Goal: Task Accomplishment & Management: Complete application form

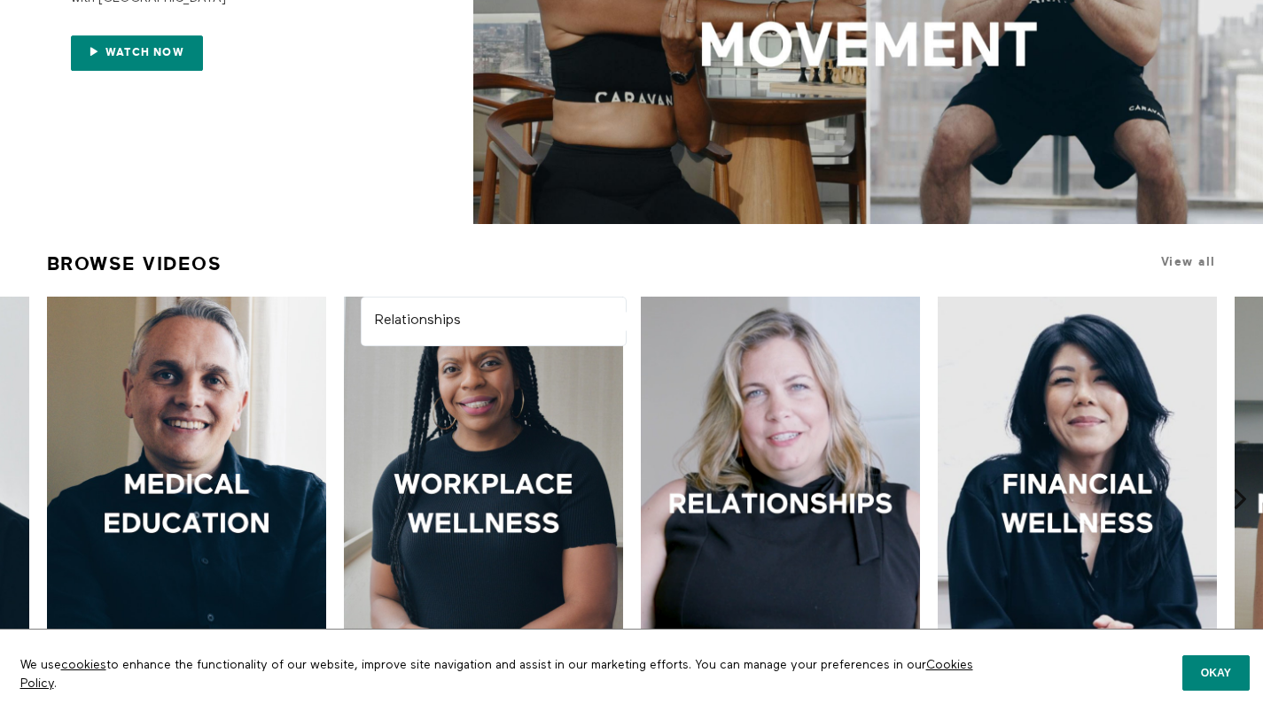
scroll to position [311, 0]
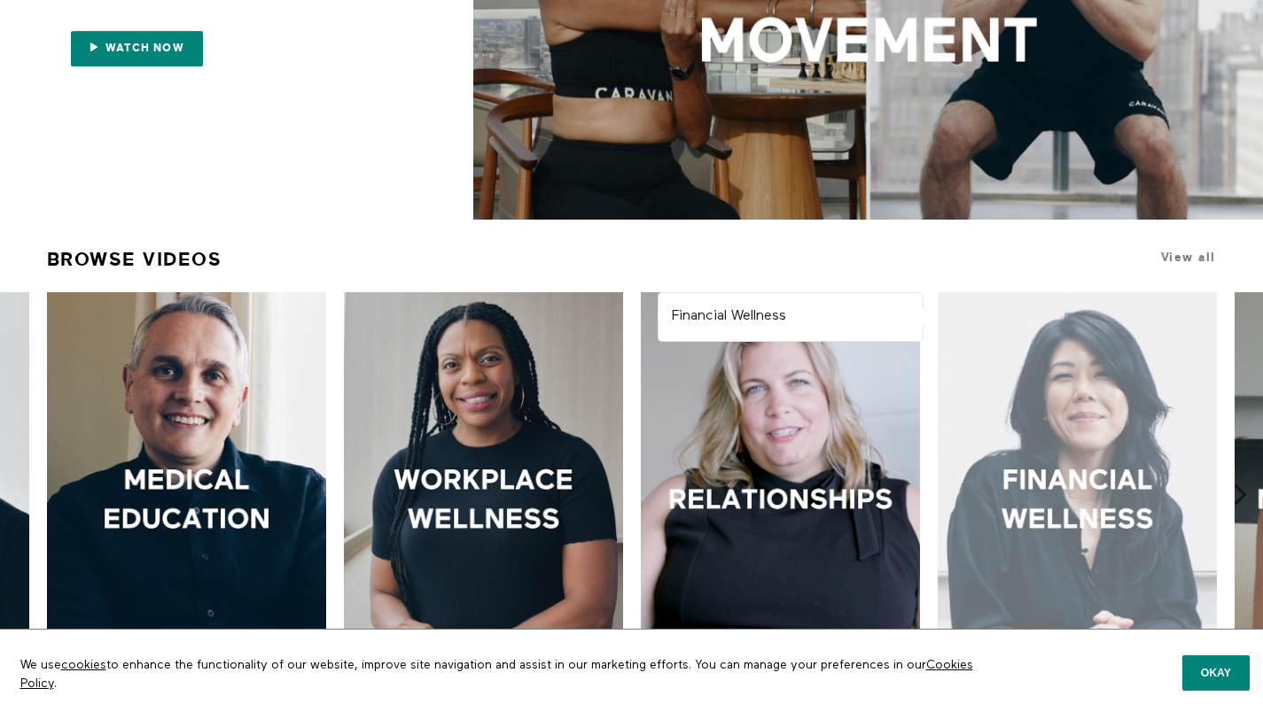
click at [1018, 441] on div at bounding box center [1076, 501] width 279 height 418
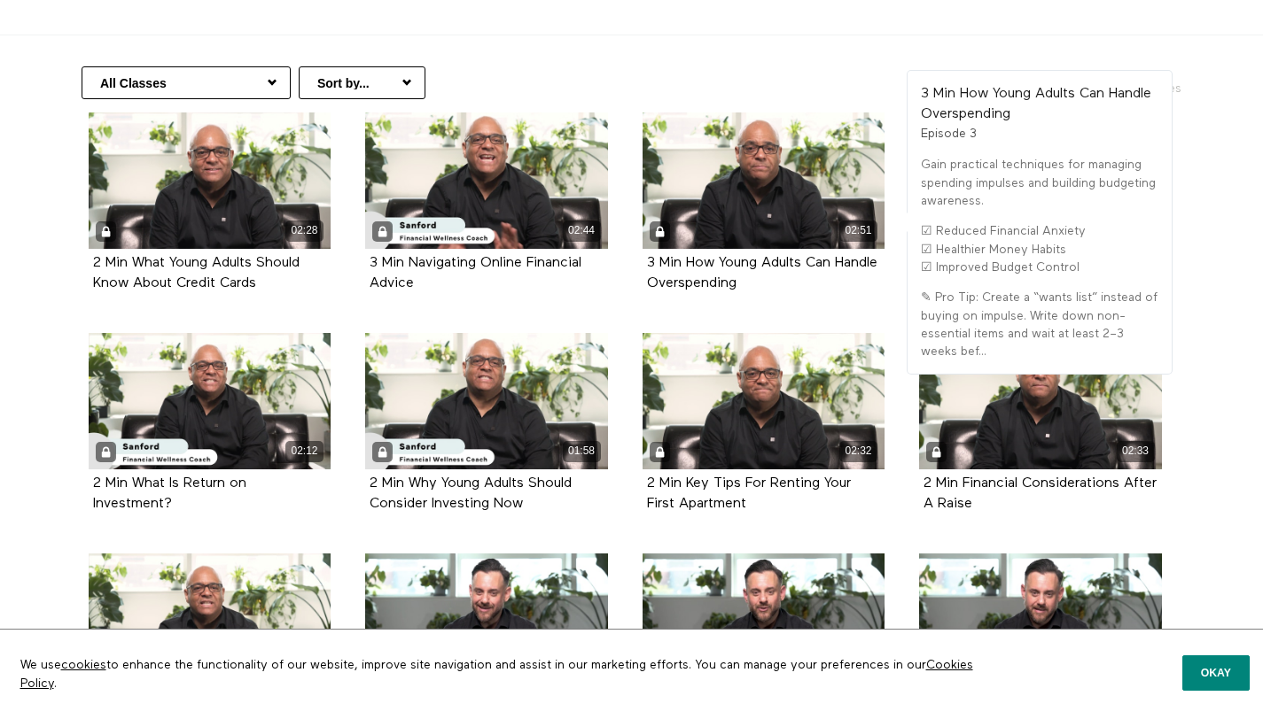
scroll to position [339, 0]
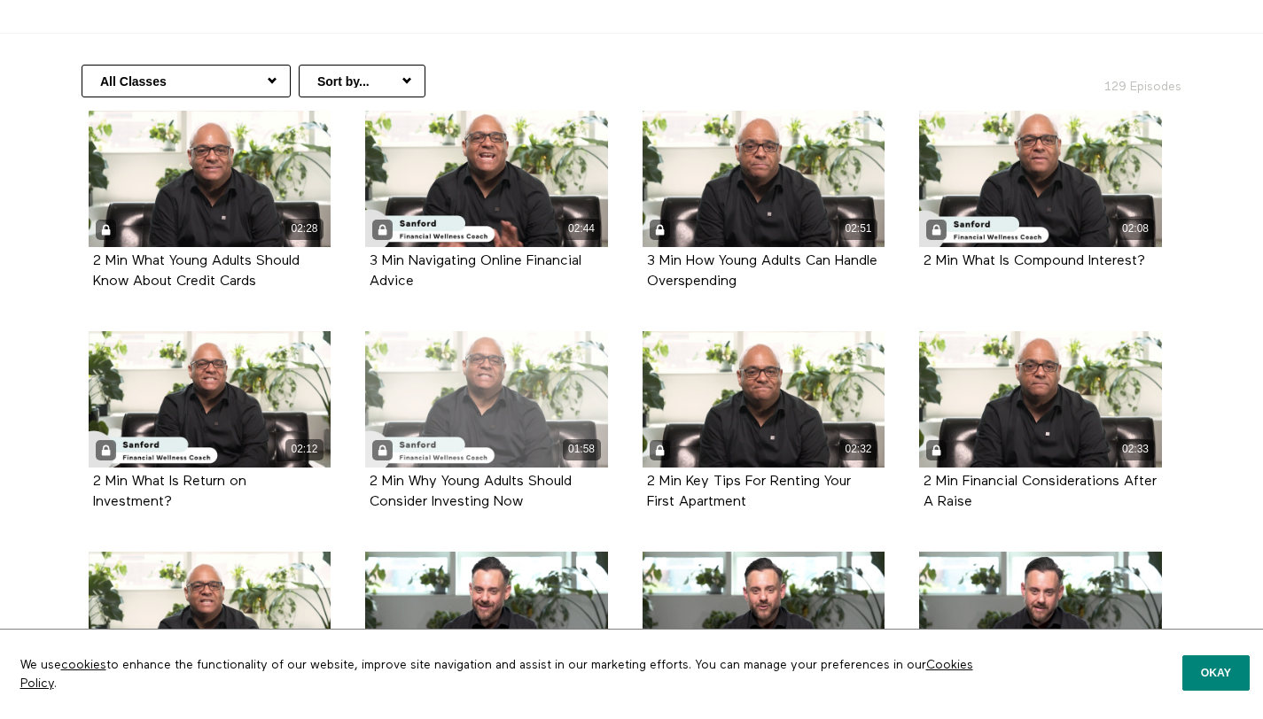
click at [456, 364] on div "01:58" at bounding box center [486, 399] width 243 height 136
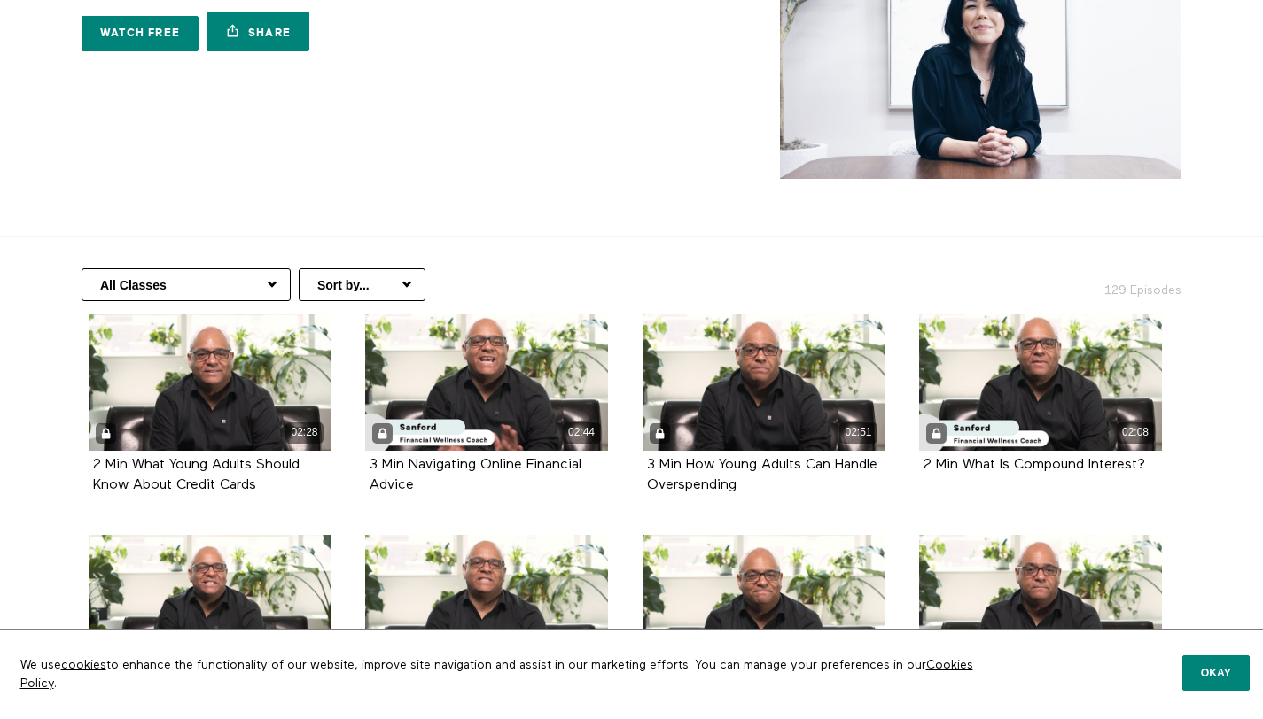
scroll to position [0, 0]
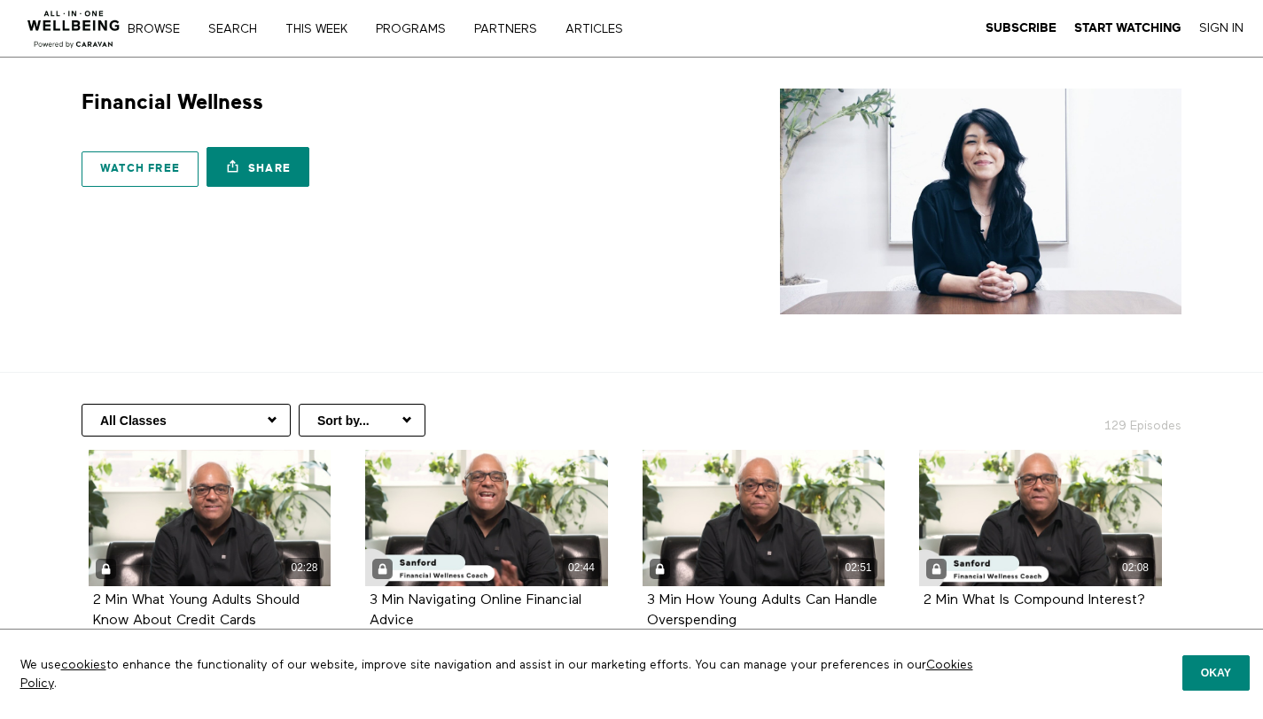
click at [145, 165] on link "Watch free" at bounding box center [140, 169] width 117 height 35
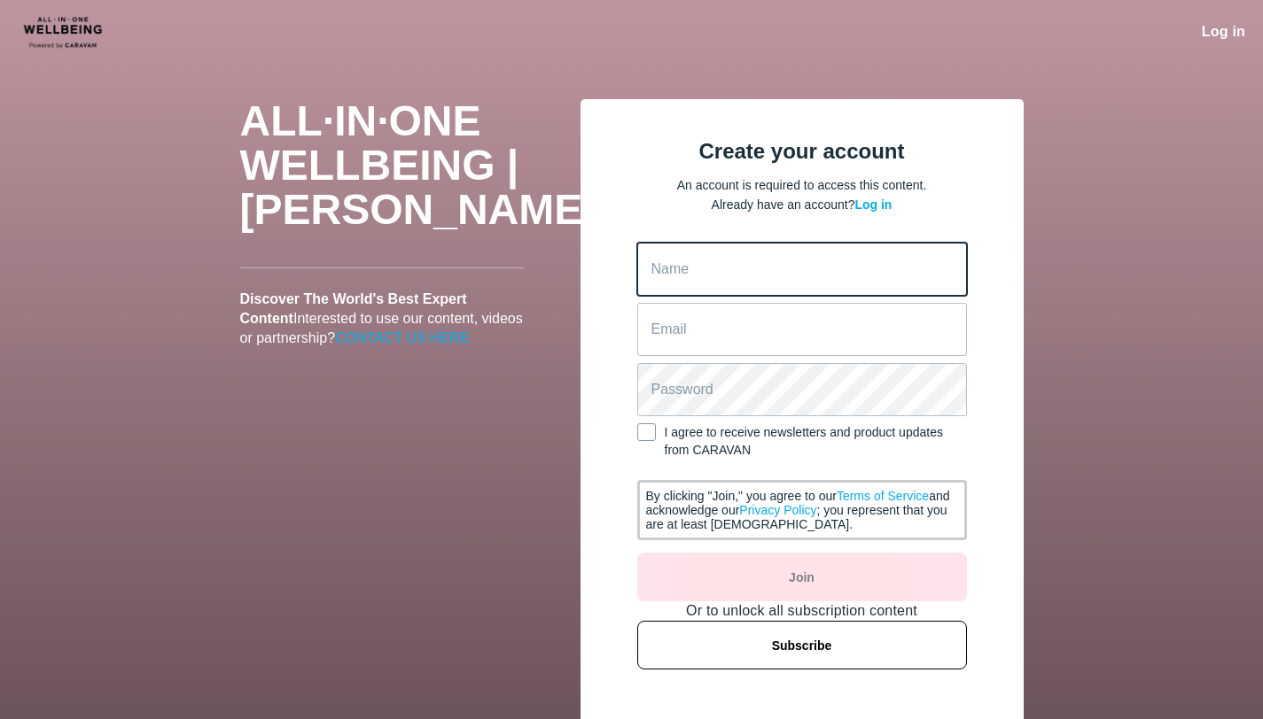
click at [690, 276] on input "Name" at bounding box center [802, 269] width 330 height 53
type input "Edwin"
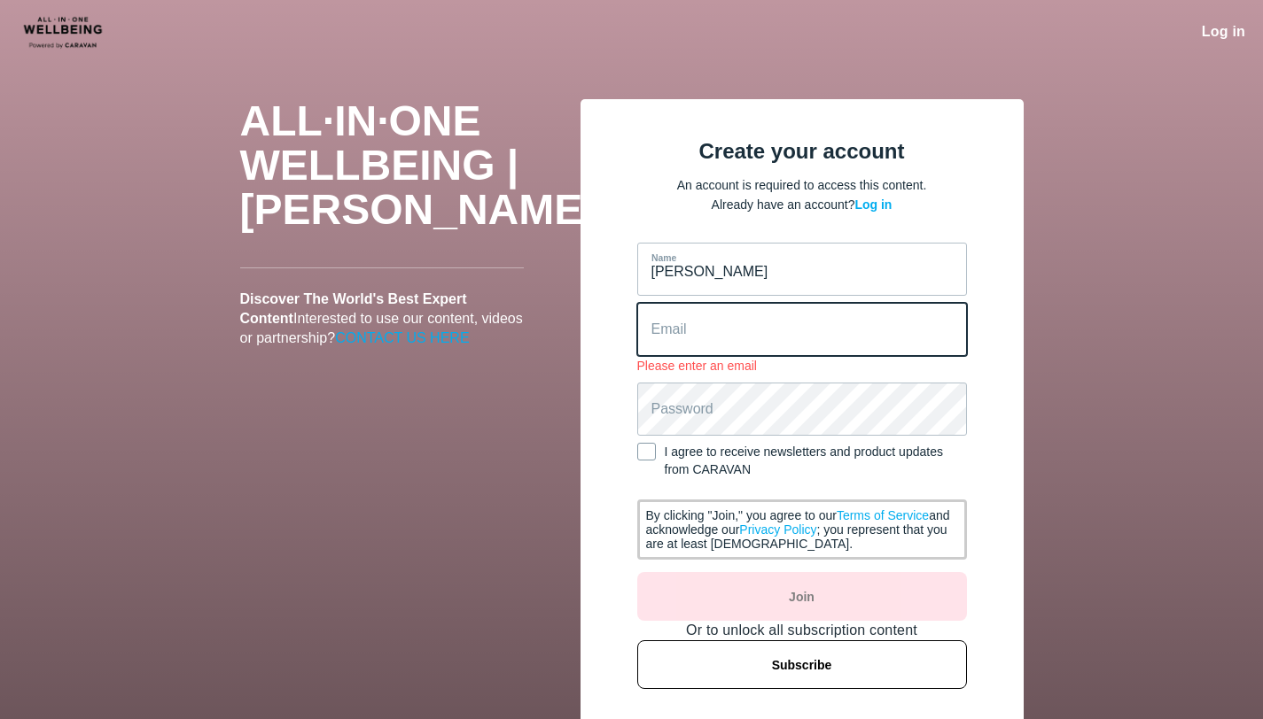
paste input "visap40123@aupvs.com"
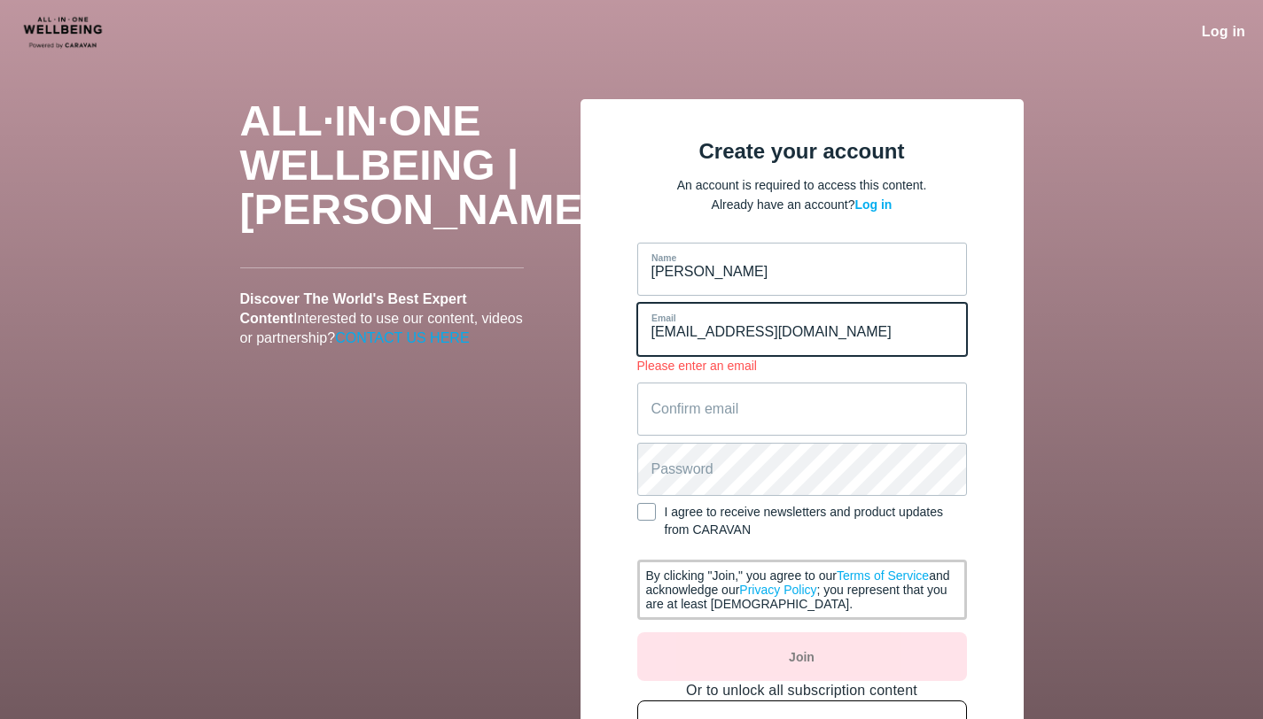
type input "visap40123@aupvs.com"
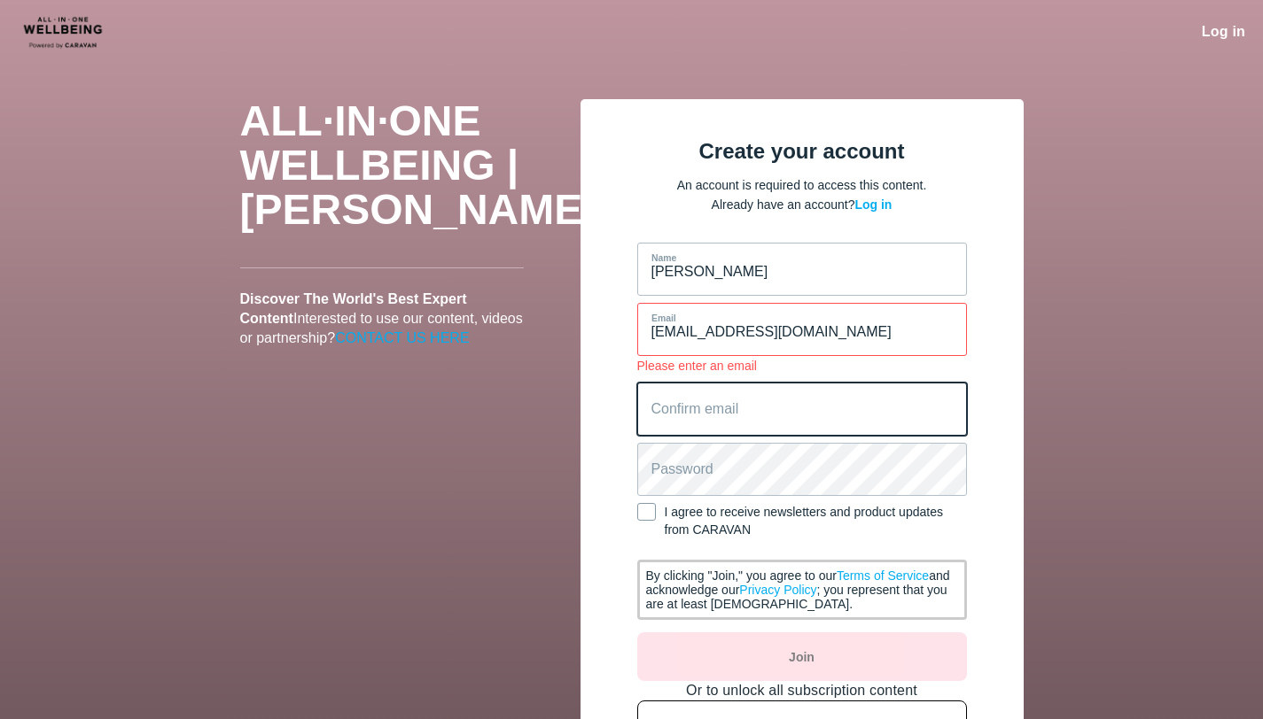
click at [708, 411] on email "Confirm email" at bounding box center [802, 409] width 330 height 53
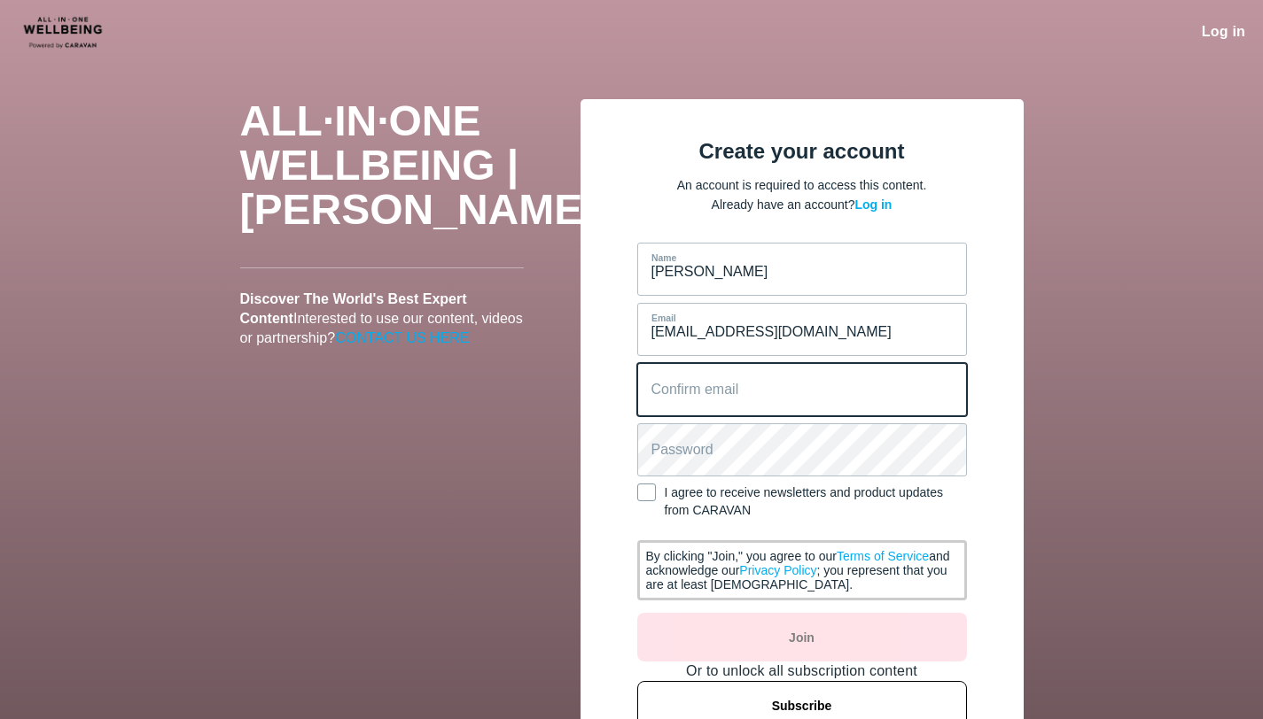
paste email "visap40123@aupvs.com"
type email "visap40123@aupvs.com"
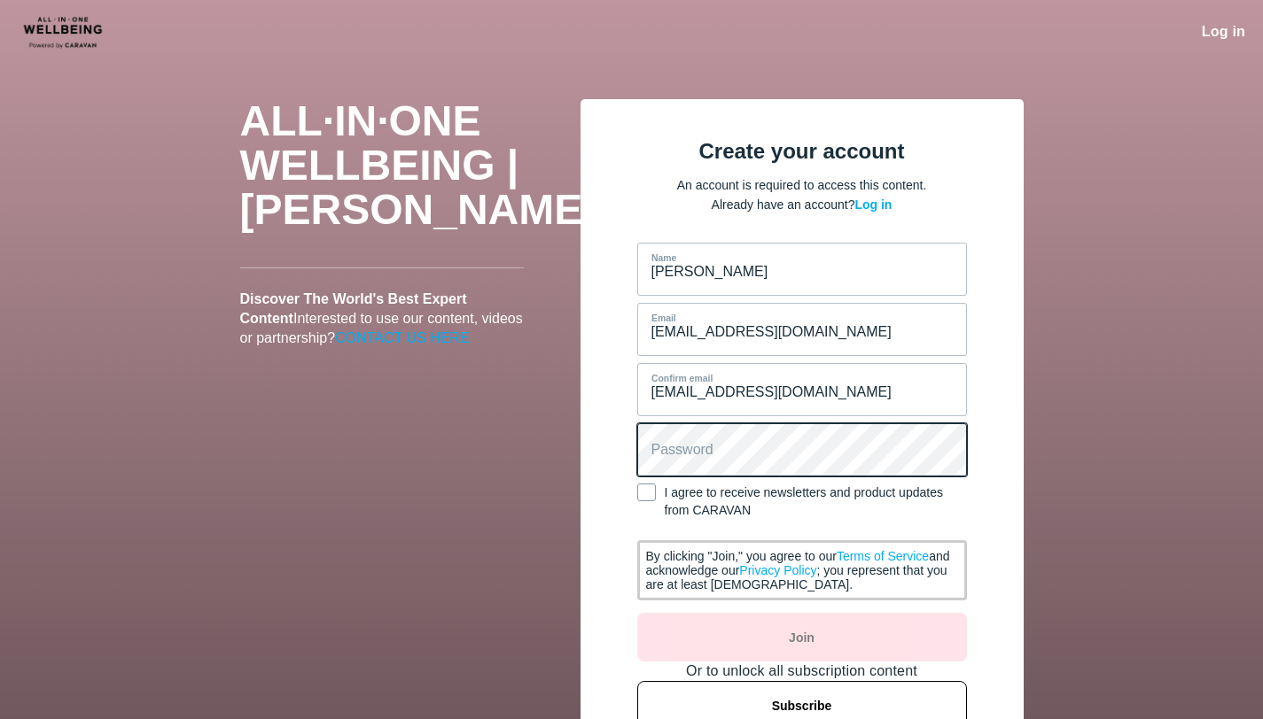
click at [637, 424] on div at bounding box center [637, 424] width 0 height 0
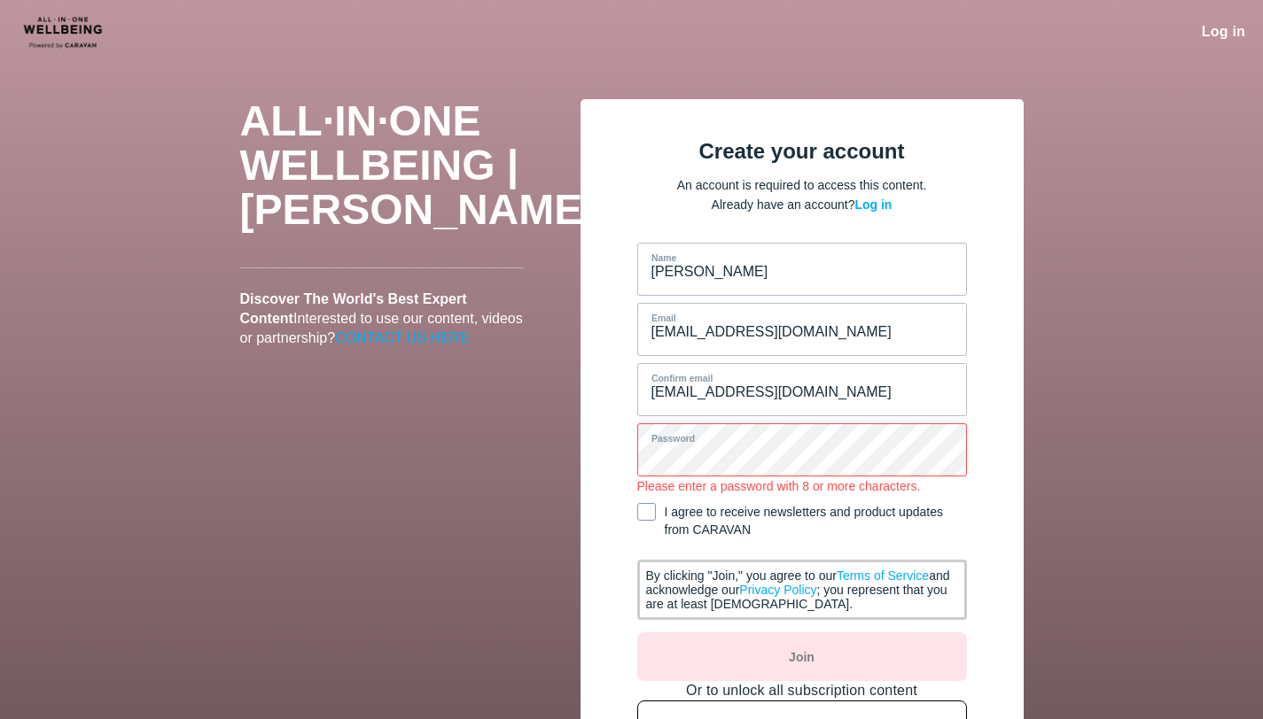
click at [646, 512] on span "I agree to receive newsletters and product updates from CARAVAN" at bounding box center [802, 520] width 330 height 35
click at [637, 512] on input "I agree to receive newsletters and product updates from CARAVAN" at bounding box center [637, 521] width 0 height 18
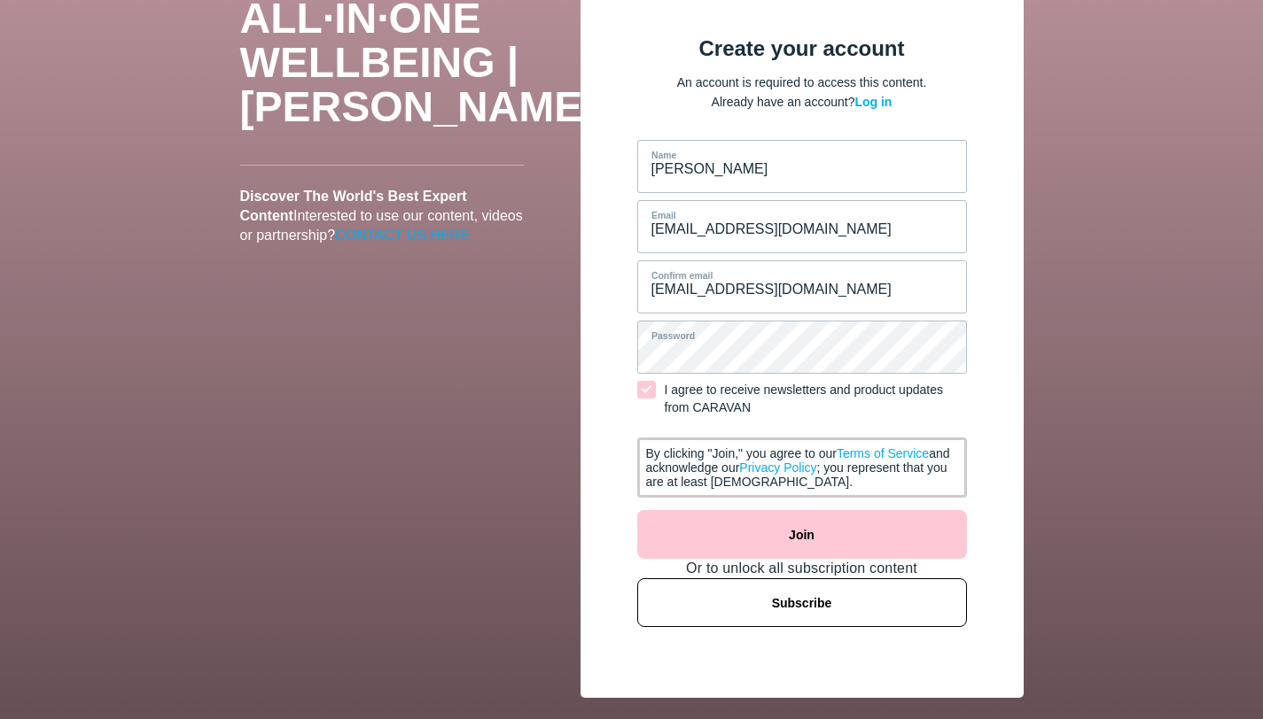
scroll to position [106, 0]
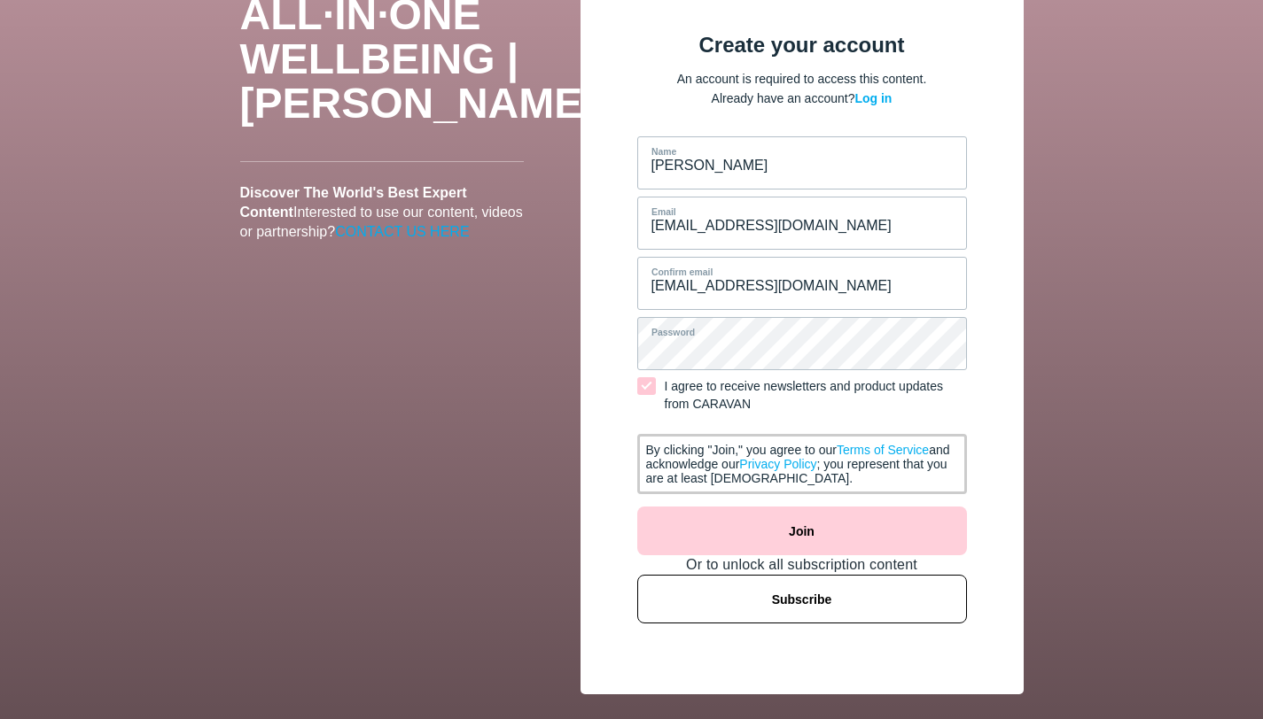
click at [720, 525] on button "Join" at bounding box center [802, 531] width 330 height 49
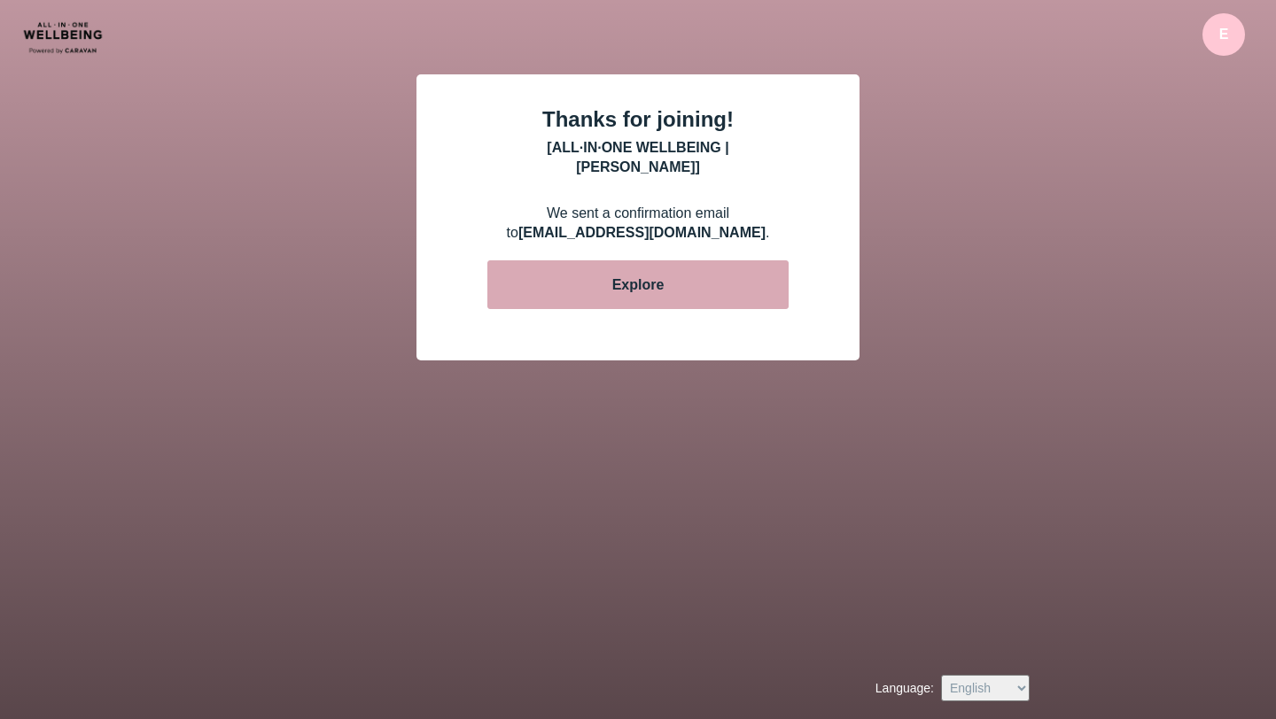
click at [595, 263] on button "Explore" at bounding box center [637, 284] width 301 height 49
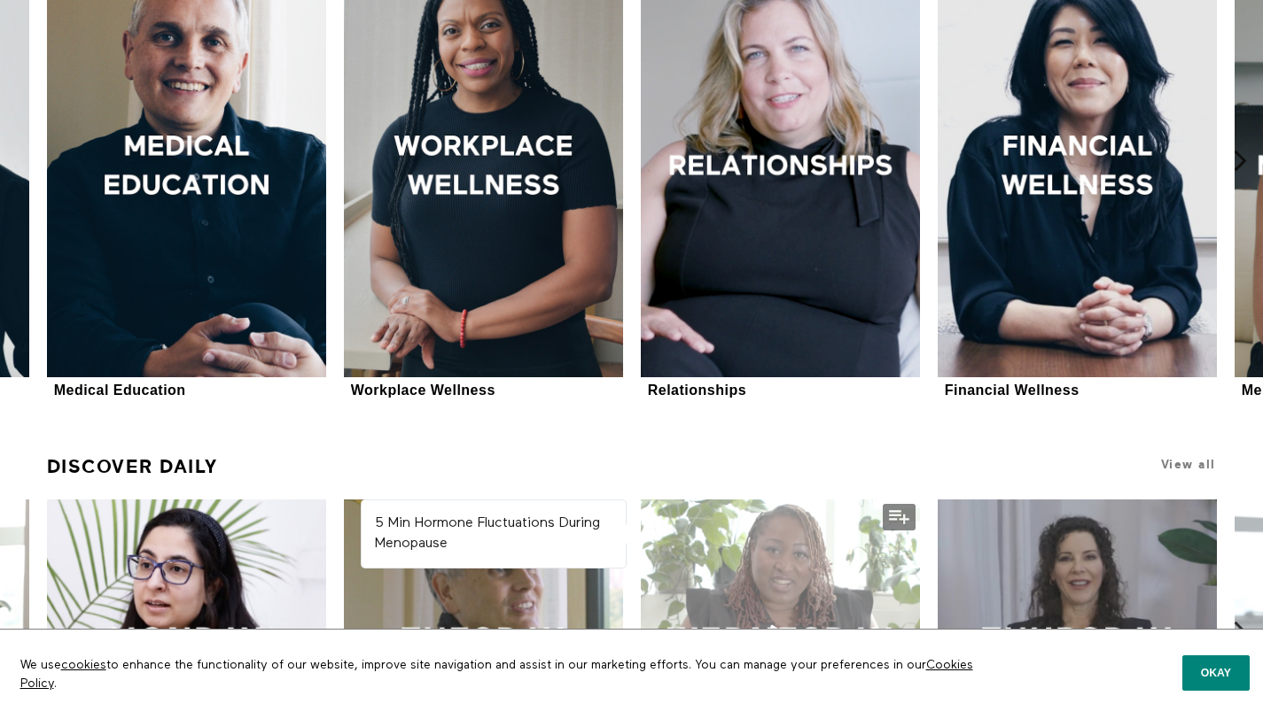
scroll to position [641, 0]
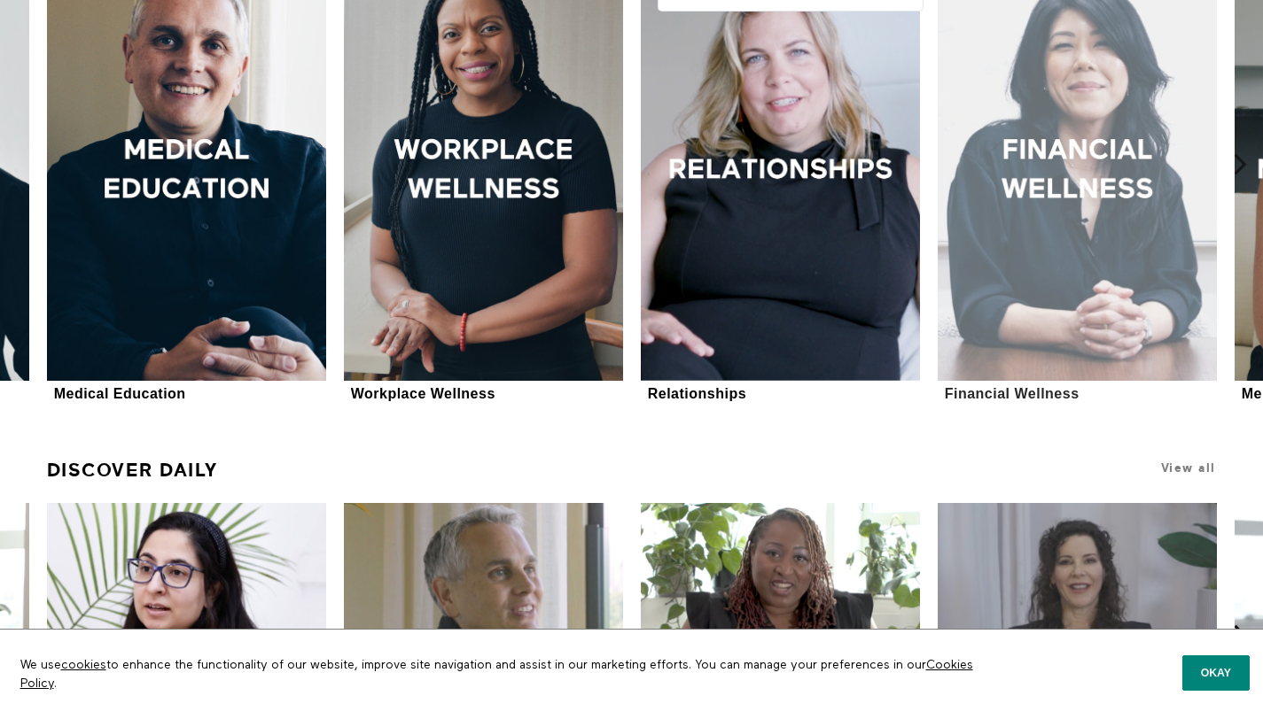
click at [1084, 146] on div at bounding box center [1076, 171] width 279 height 418
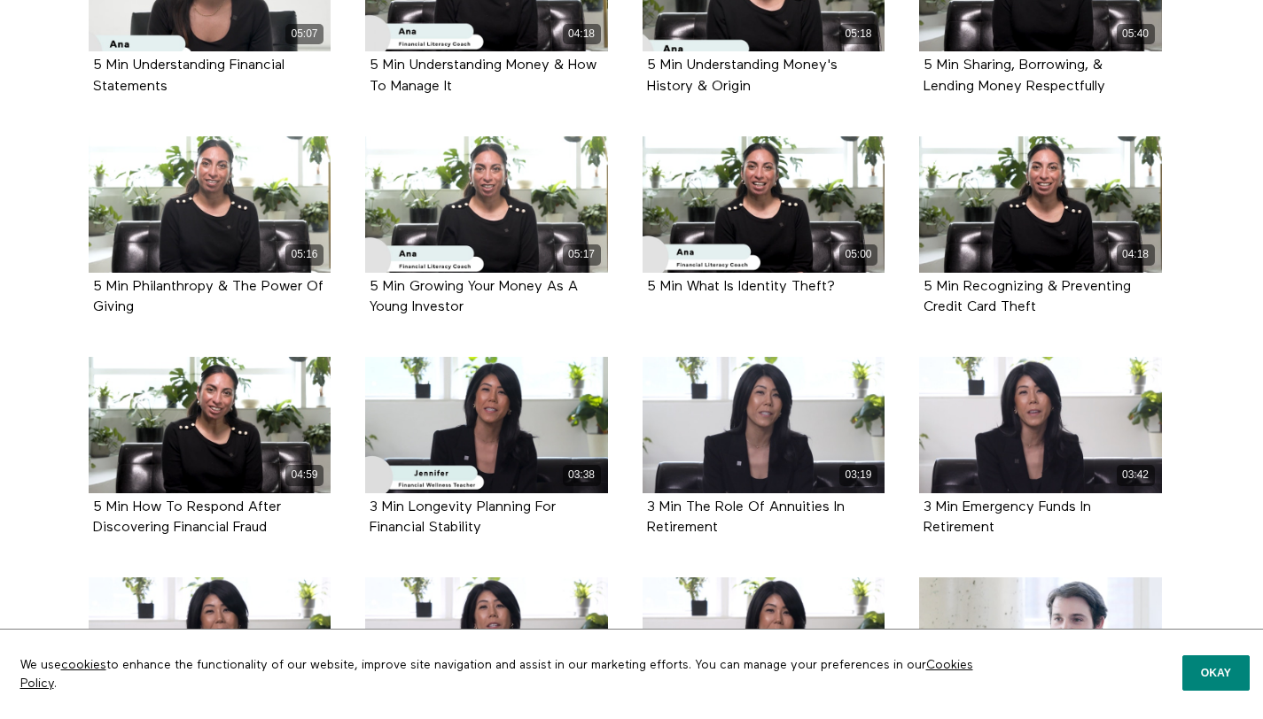
scroll to position [2304, 0]
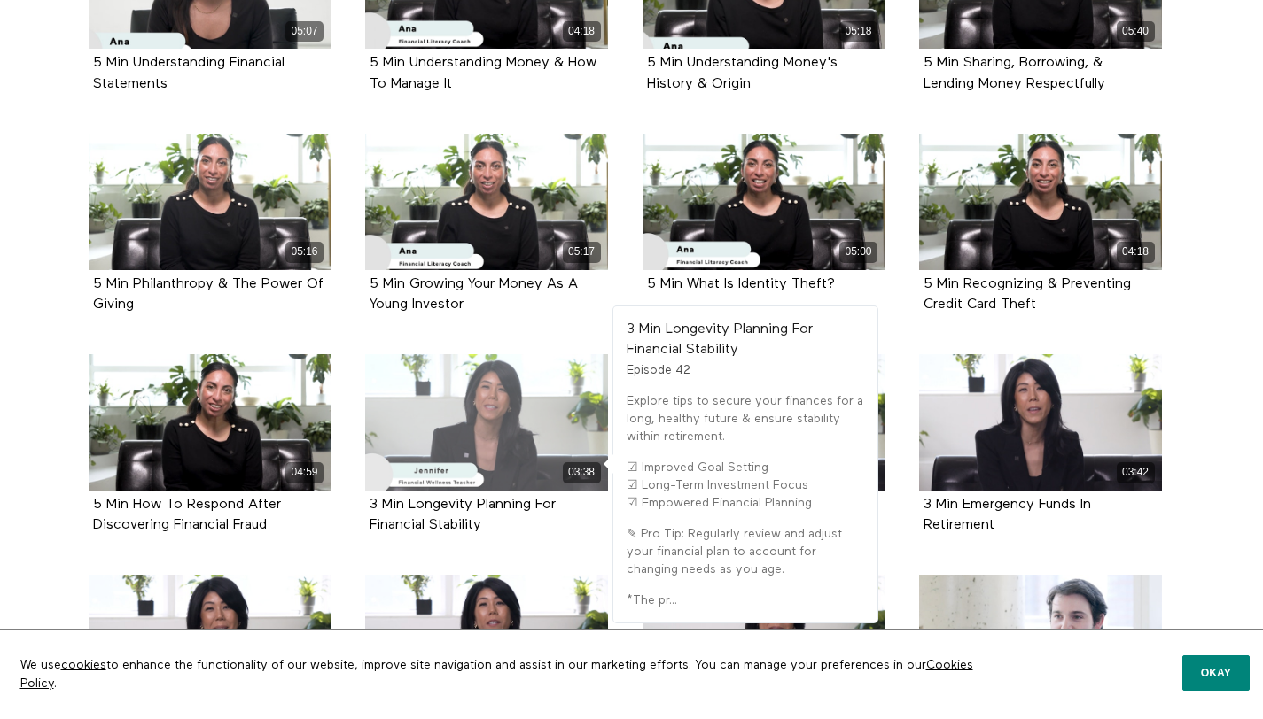
click at [477, 410] on div "03:38" at bounding box center [486, 422] width 243 height 136
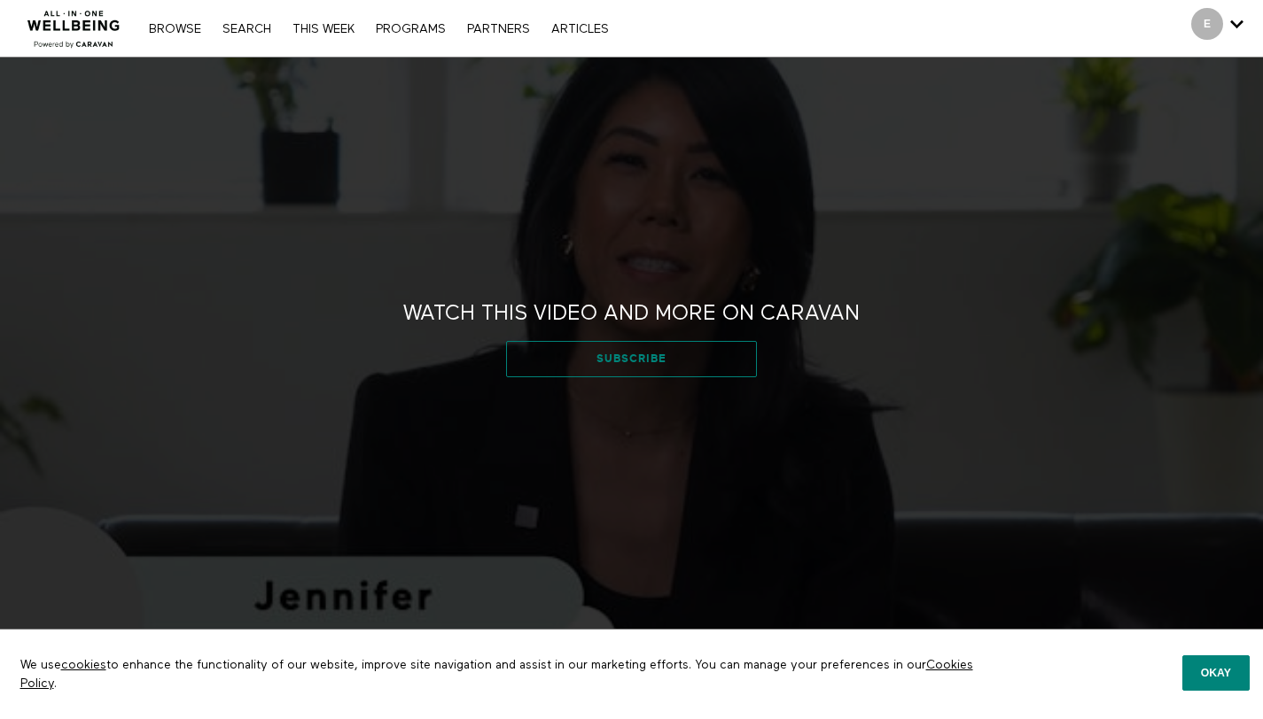
click at [657, 359] on link "Subscribe" at bounding box center [631, 358] width 251 height 35
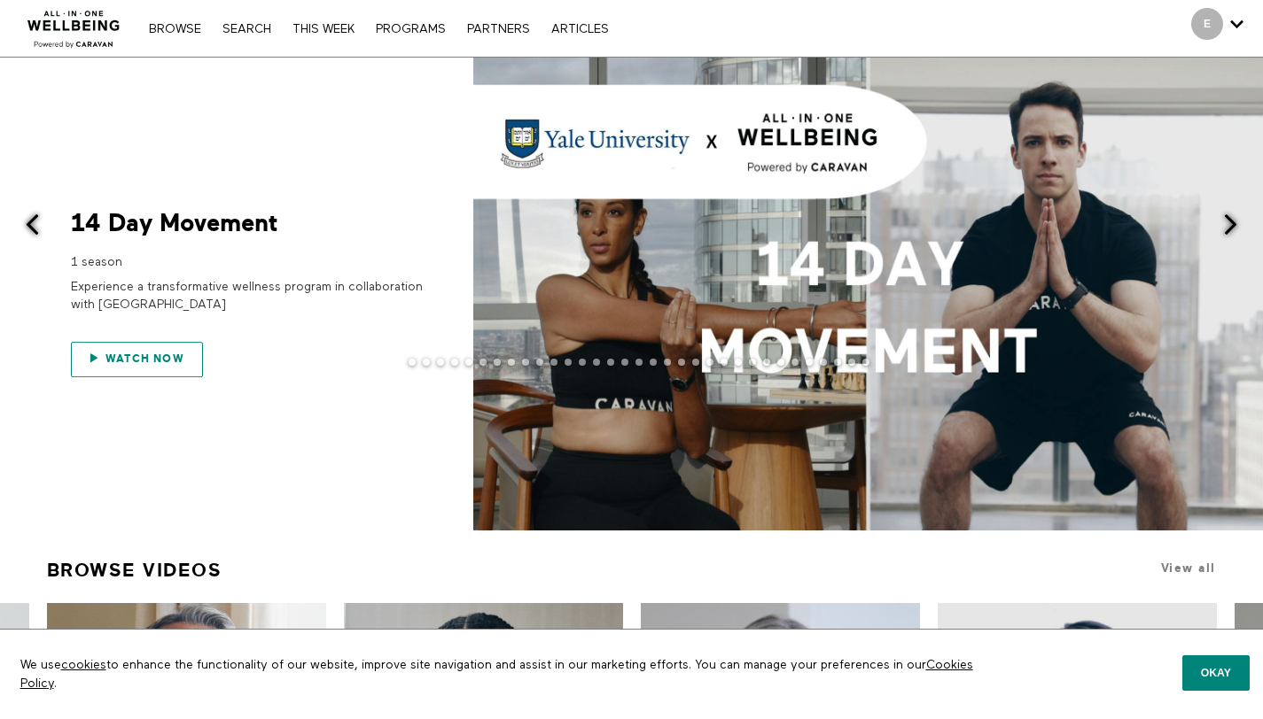
click at [128, 352] on link "Watch now" at bounding box center [137, 359] width 132 height 35
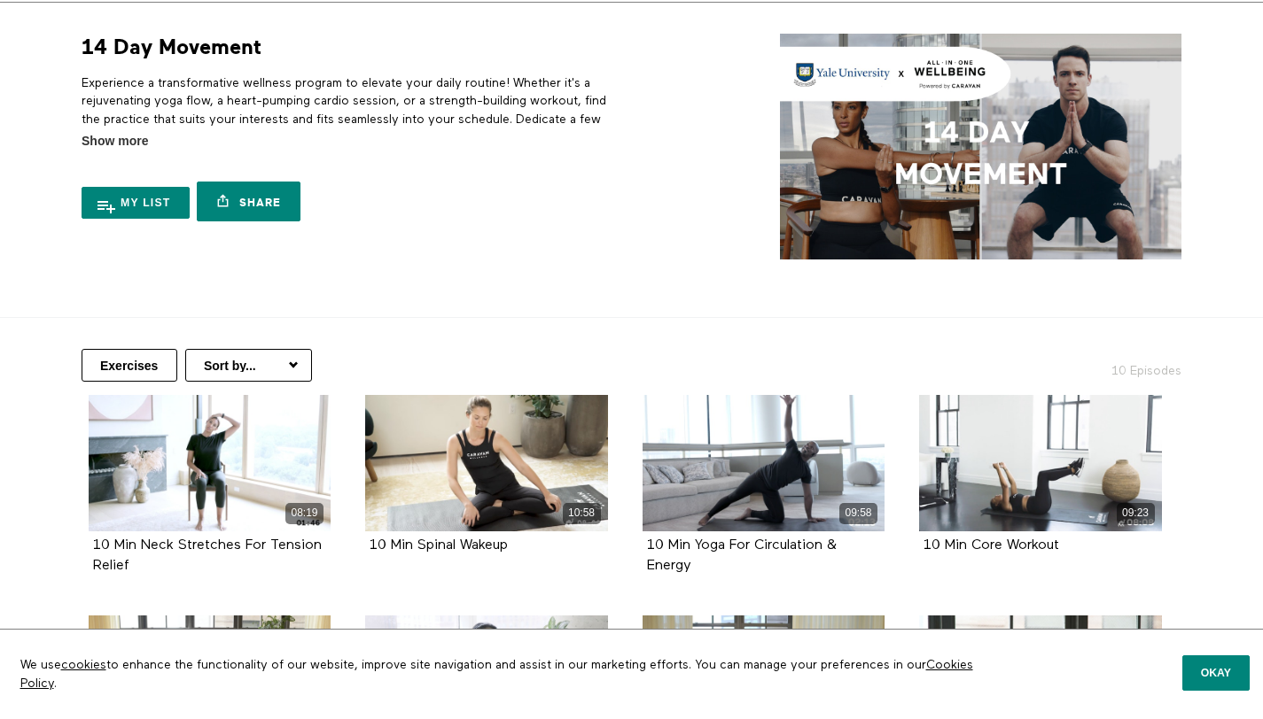
scroll to position [67, 0]
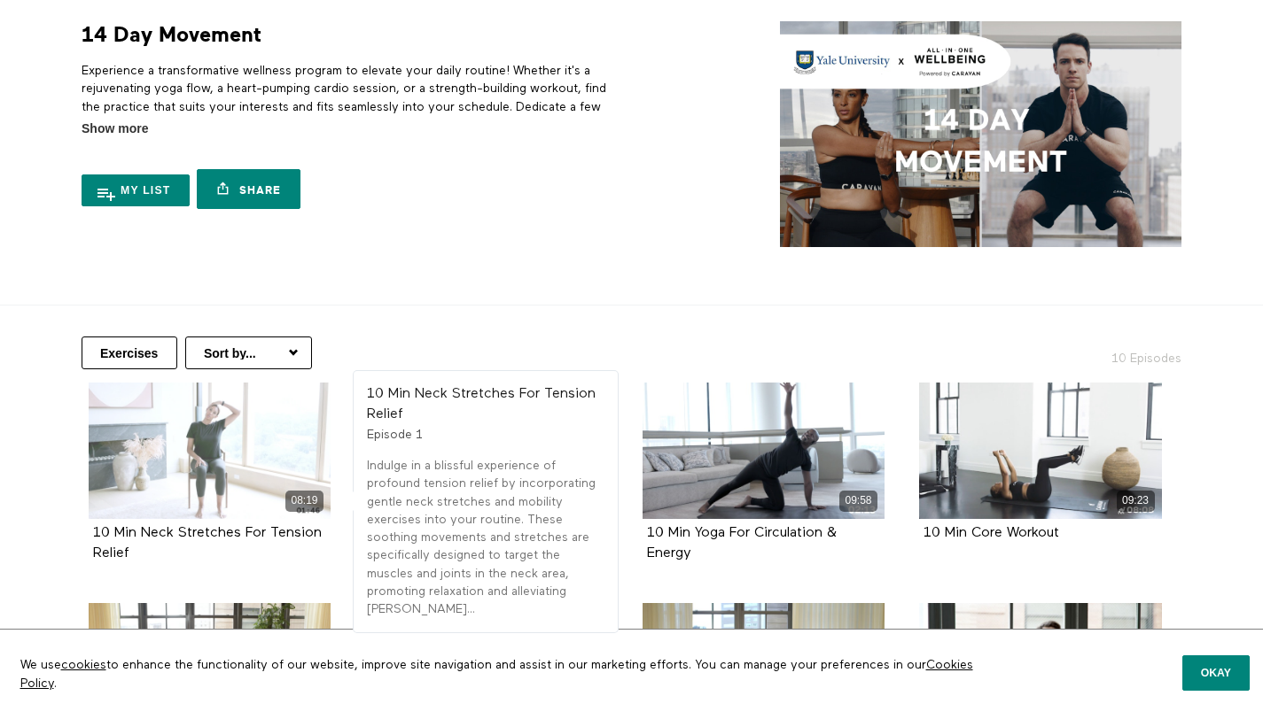
click at [191, 465] on div "08:19" at bounding box center [210, 451] width 243 height 136
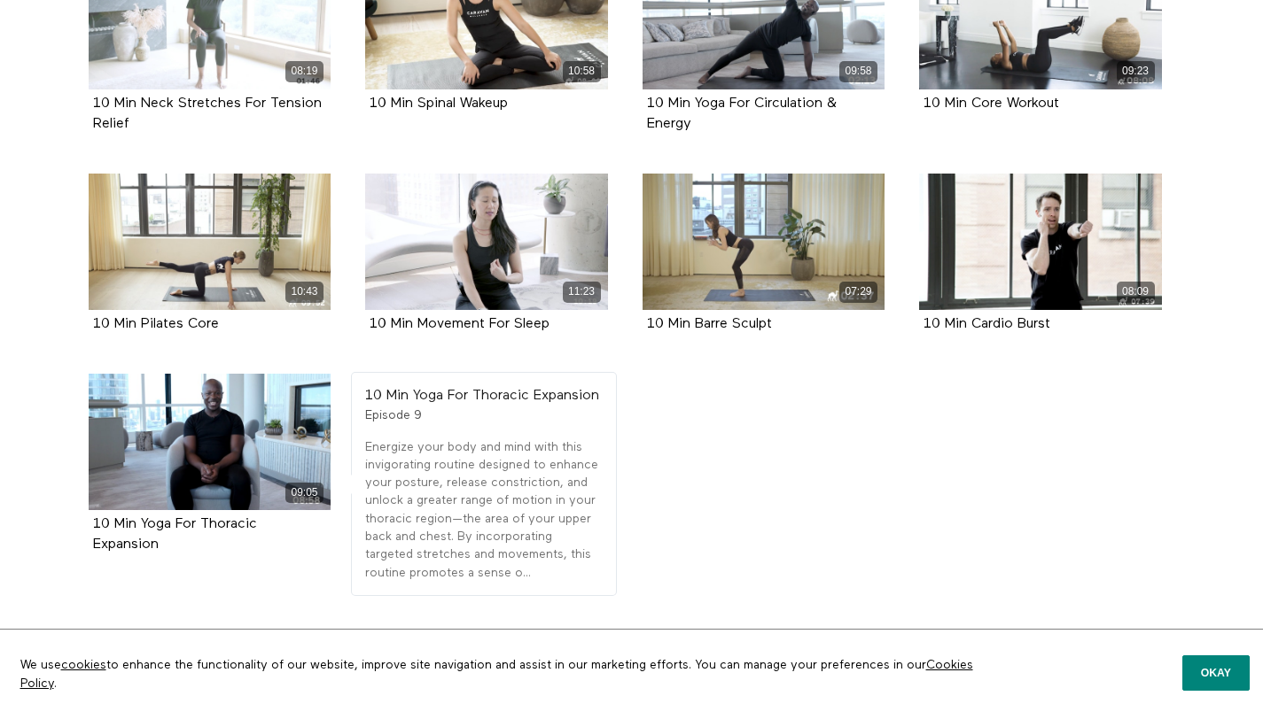
scroll to position [506, 0]
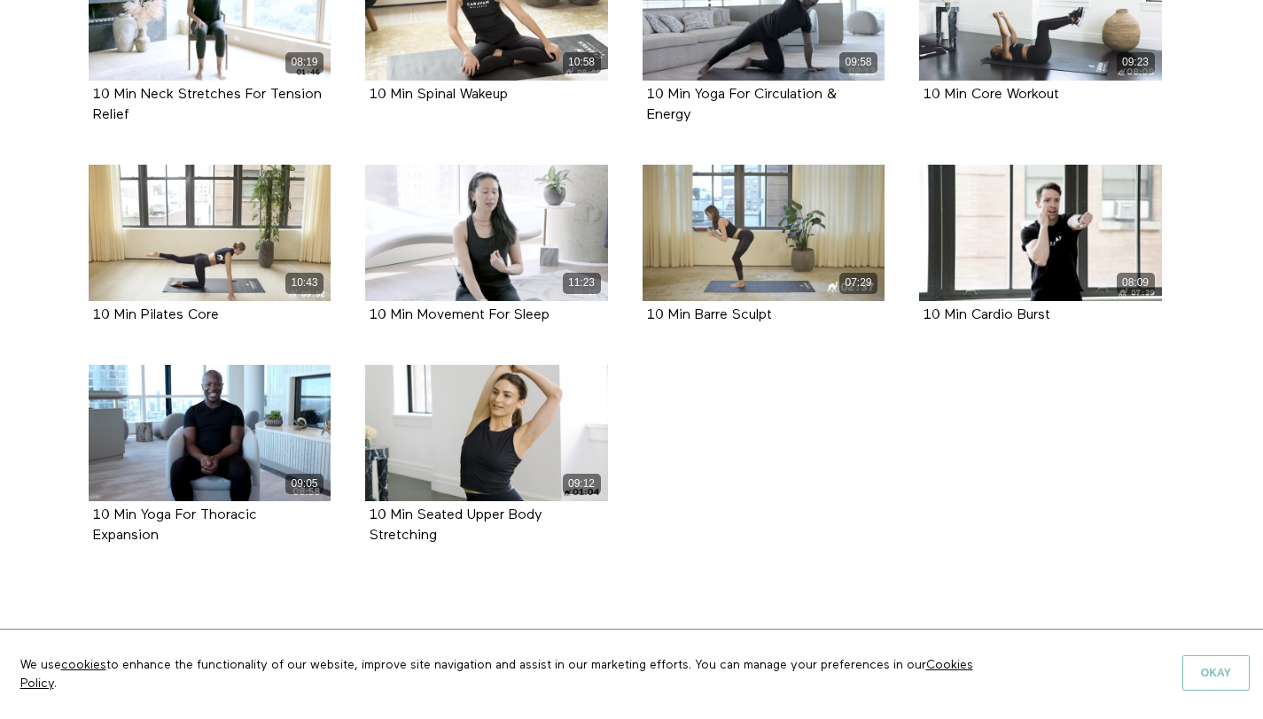
click at [1221, 673] on button "Okay" at bounding box center [1215, 673] width 67 height 35
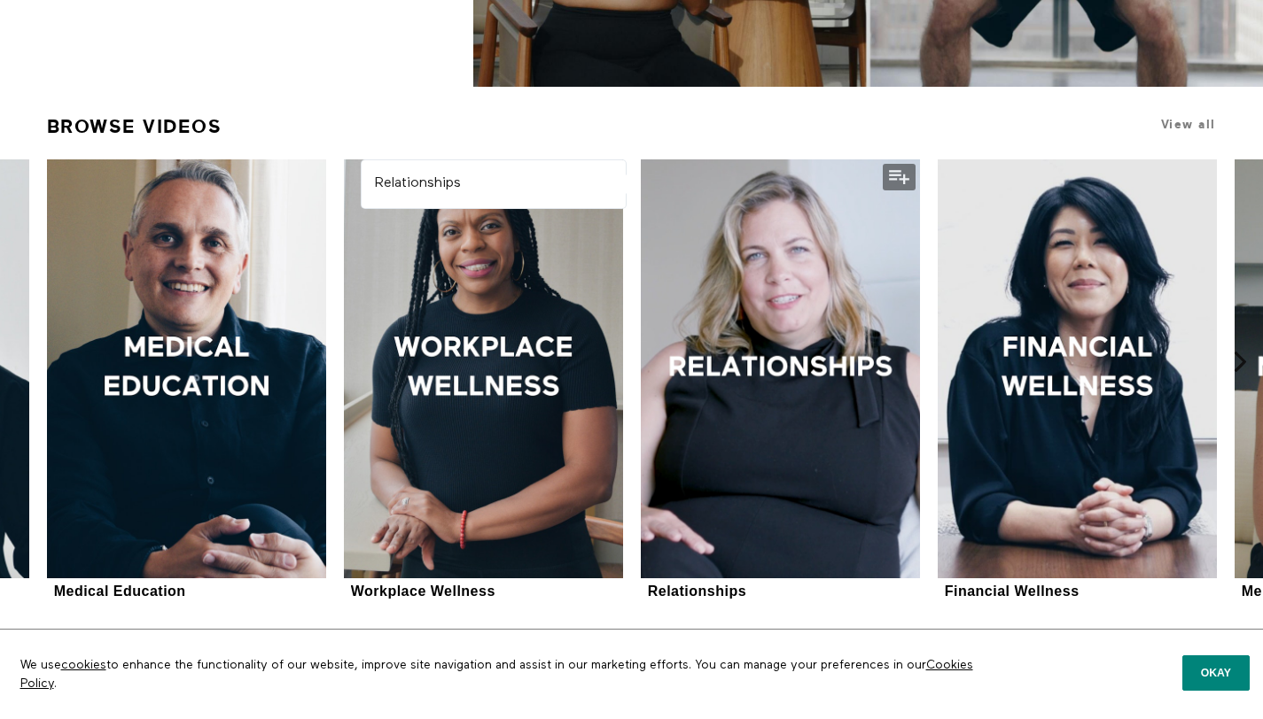
scroll to position [448, 0]
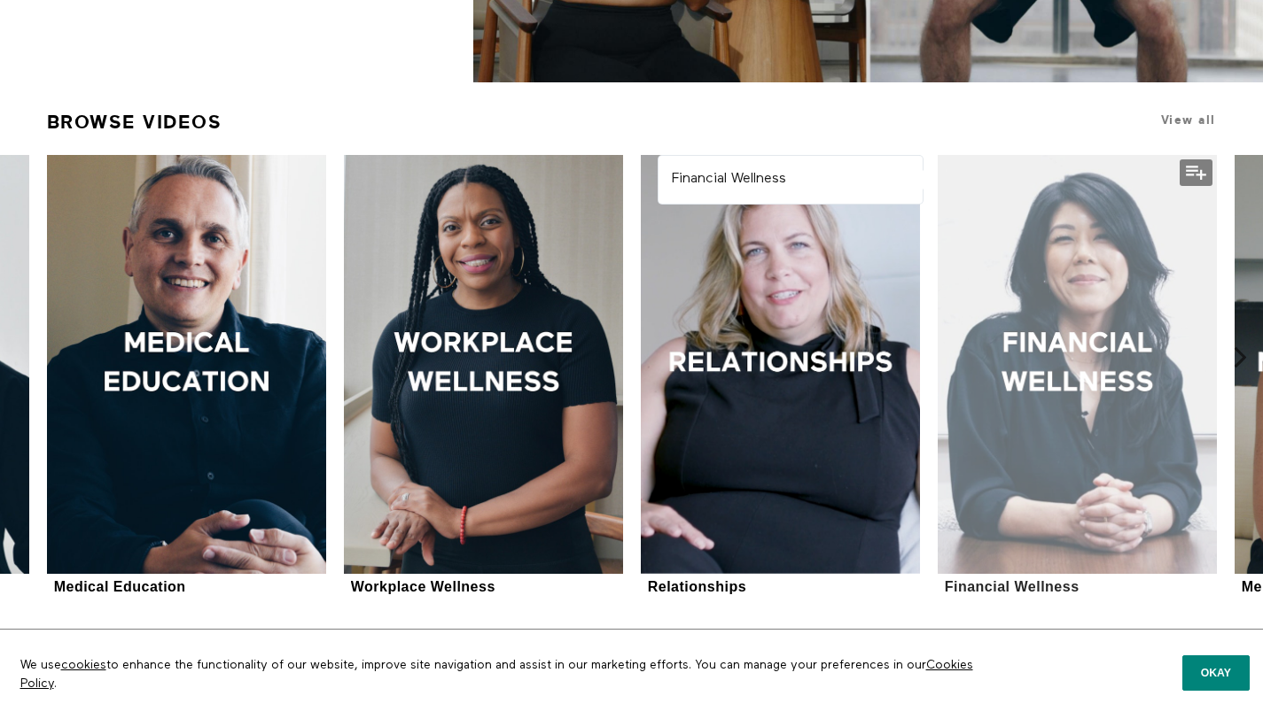
click at [1019, 323] on div at bounding box center [1076, 364] width 279 height 418
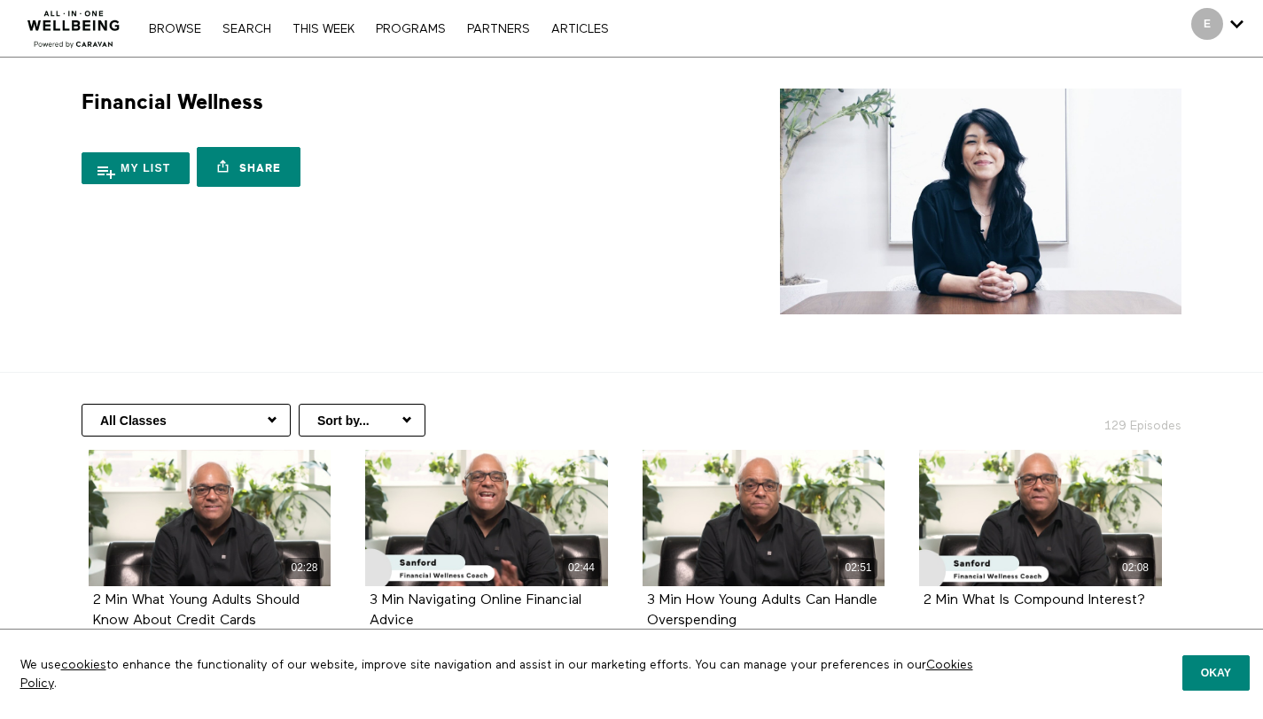
scroll to position [87, 0]
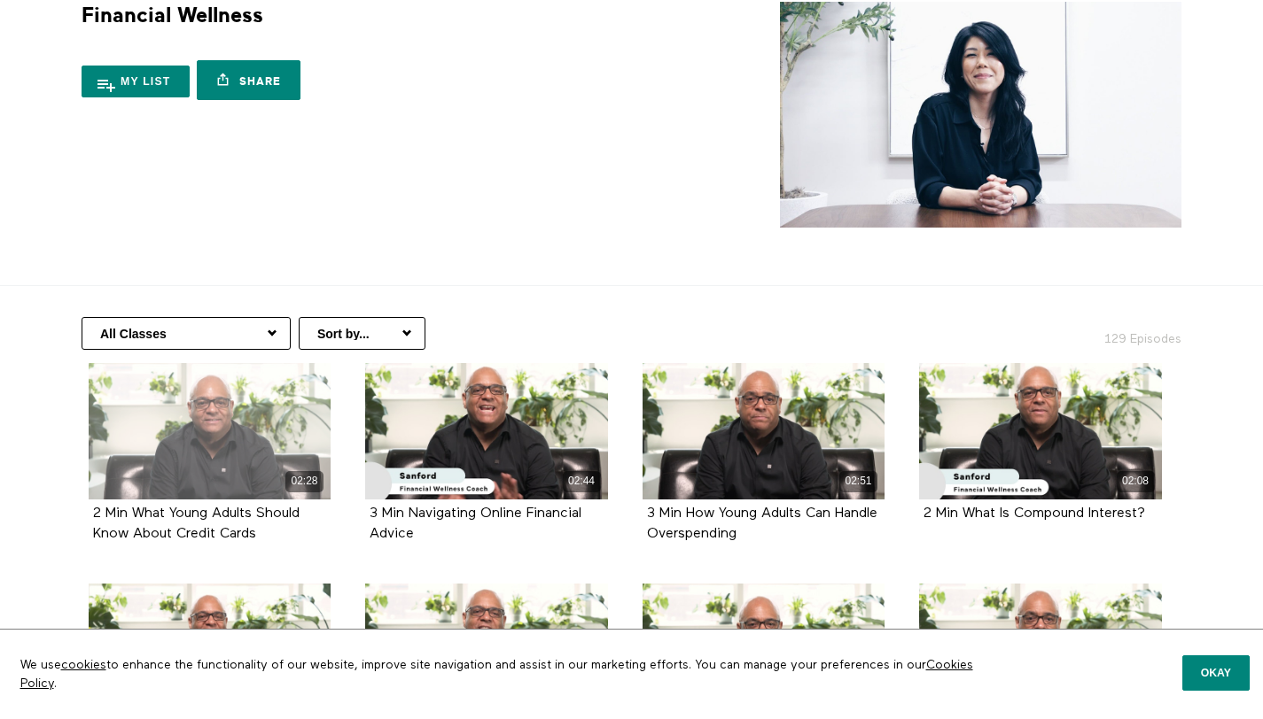
click at [223, 416] on div "02:28" at bounding box center [210, 431] width 243 height 136
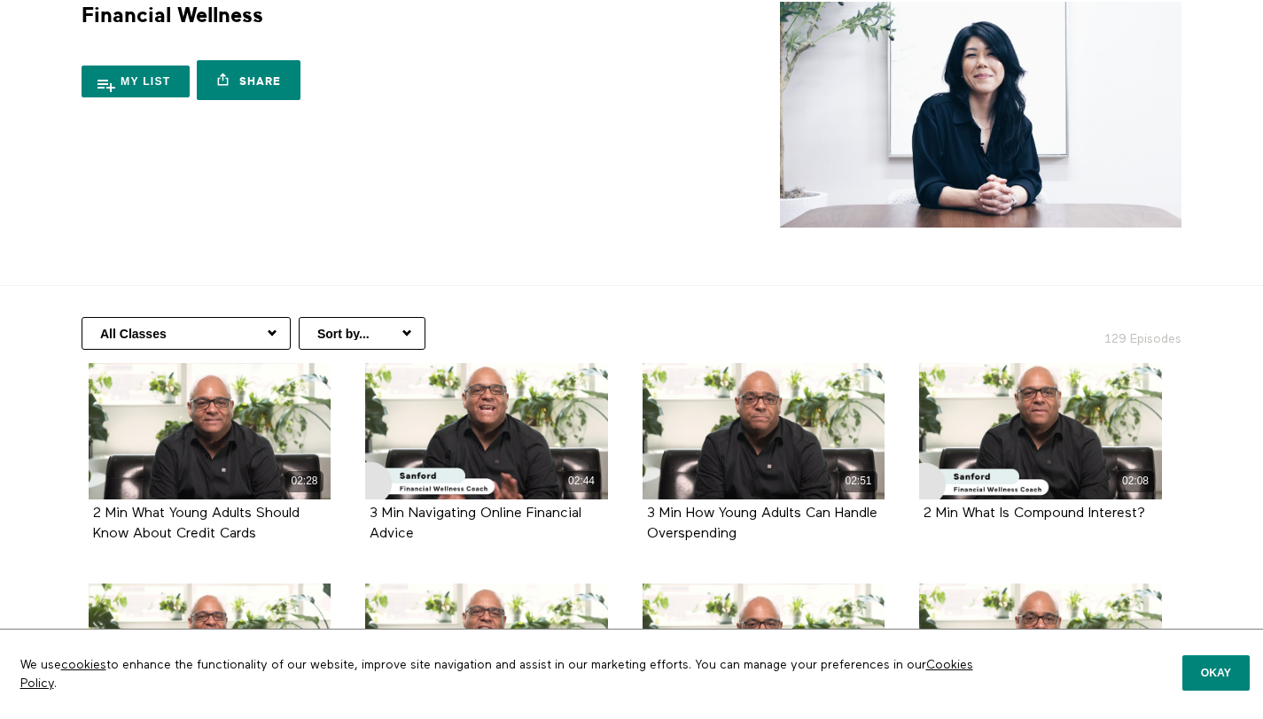
click at [353, 178] on div "Financial Wellness 11 Seasons My list Share Share with your friends https://app…" at bounding box center [632, 115] width 1134 height 226
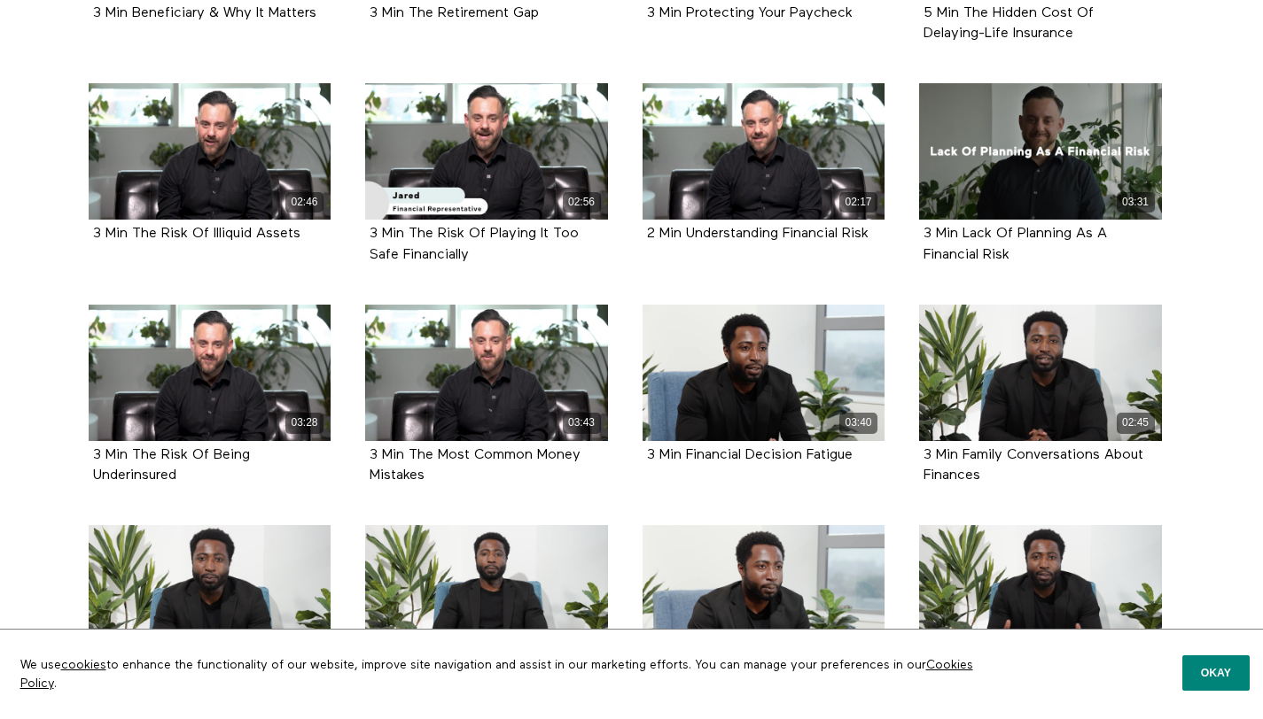
scroll to position [1030, 0]
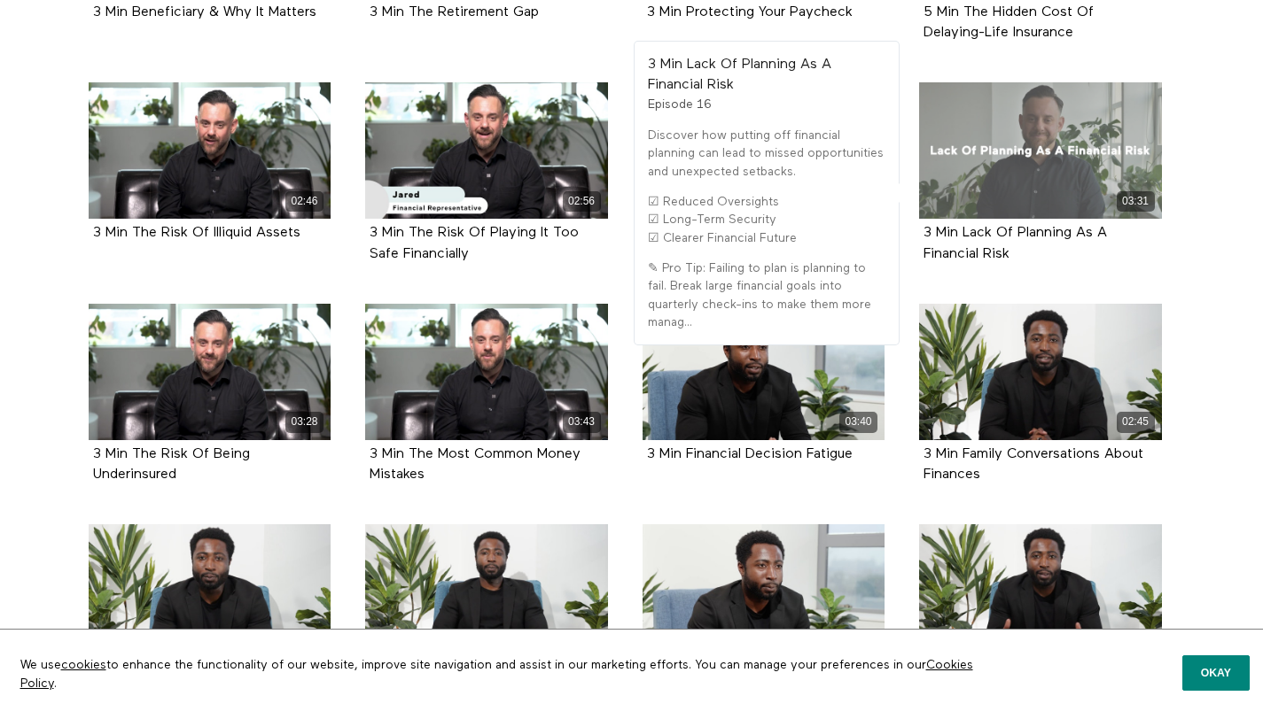
click at [988, 171] on div "03:31" at bounding box center [1040, 150] width 243 height 136
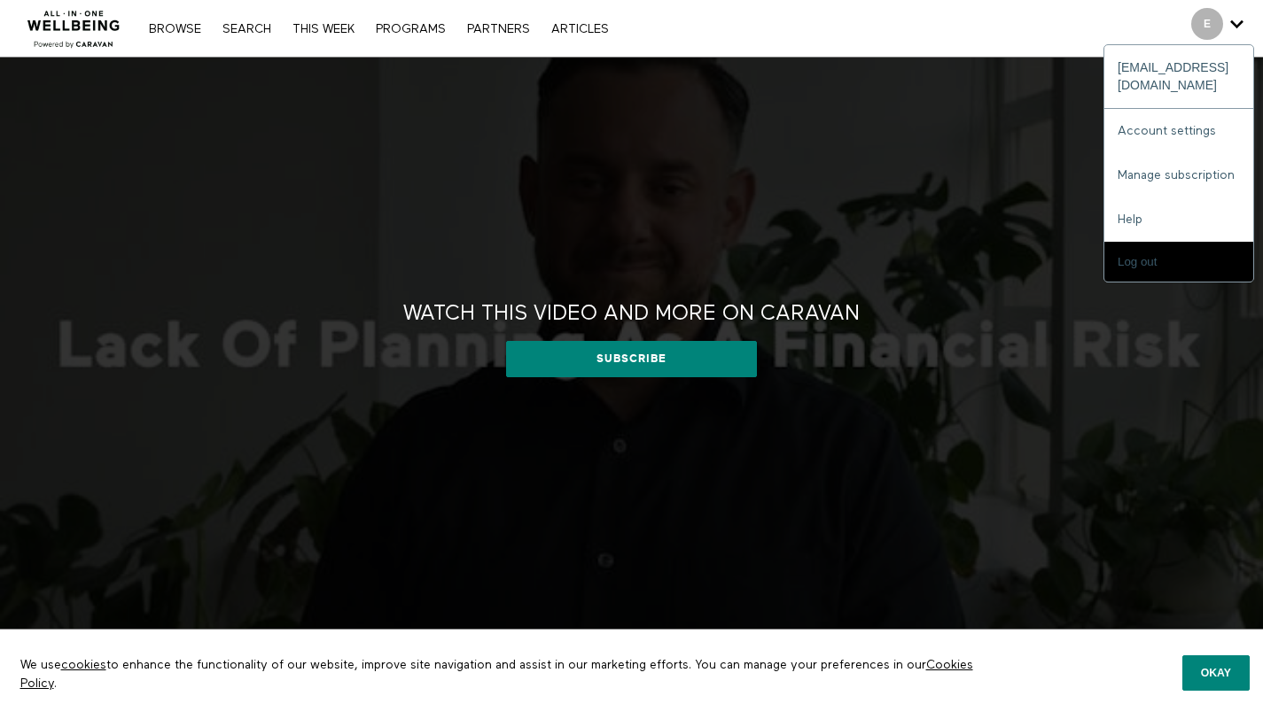
click at [1240, 24] on icon "Secondary" at bounding box center [1236, 24] width 13 height 27
click at [1123, 203] on link "Help" at bounding box center [1178, 220] width 149 height 44
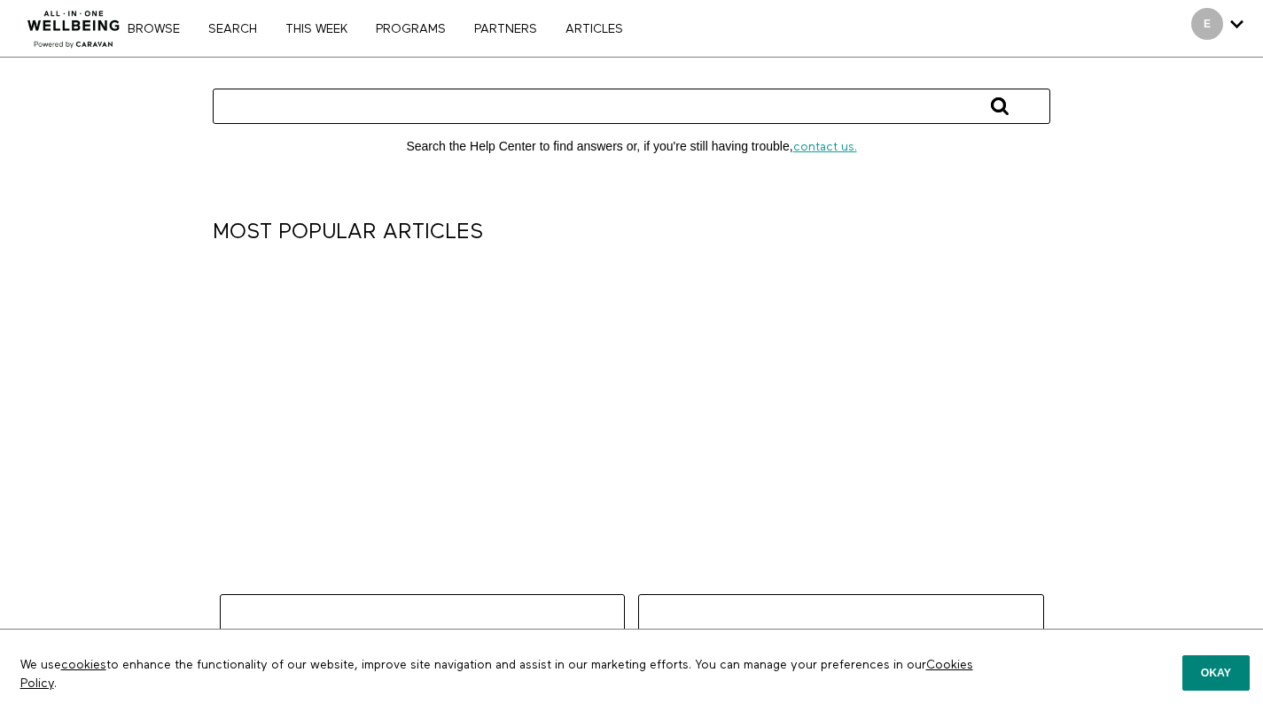
click at [826, 141] on link "contact us." at bounding box center [825, 147] width 64 height 12
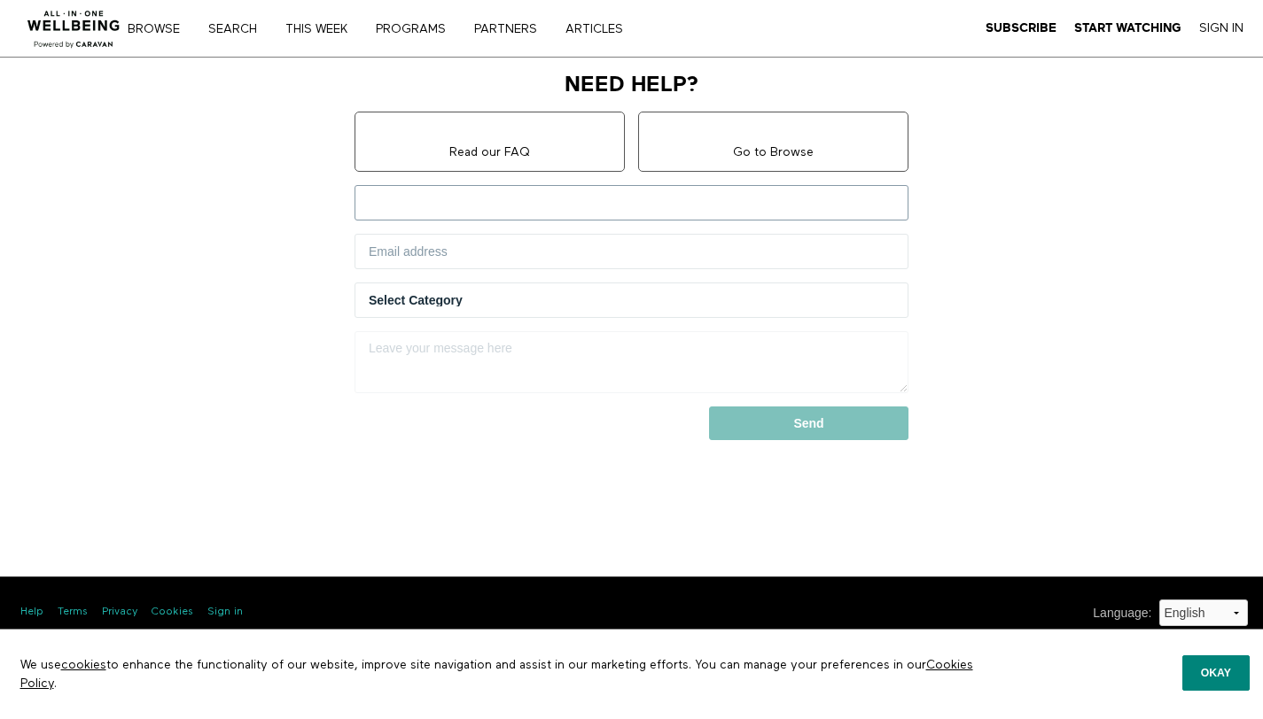
click at [503, 198] on input "text" at bounding box center [631, 202] width 554 height 35
click at [307, 307] on div "General questions? Read our FAQ Trouble accessing paid content? Go to Browse Se…" at bounding box center [632, 288] width 1134 height 353
